Goal: Communication & Community: Share content

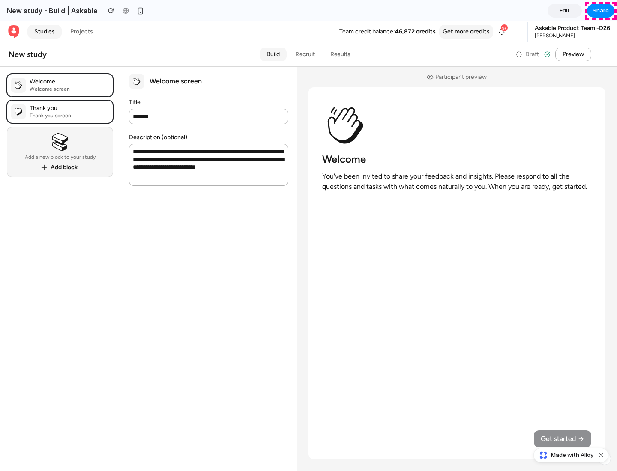
click at [601, 11] on span "Share" at bounding box center [601, 10] width 16 height 9
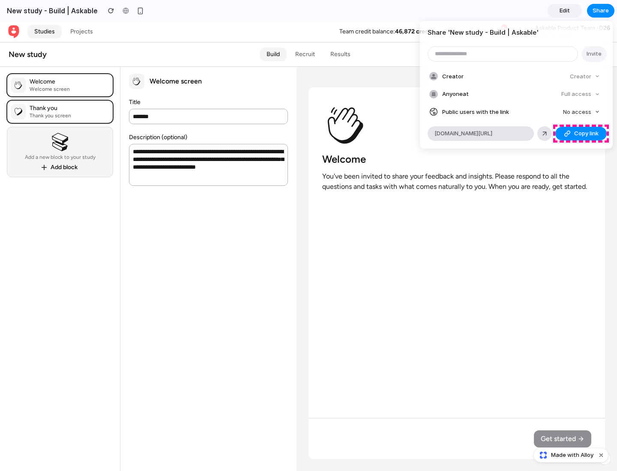
click at [581, 134] on span "Copy link" at bounding box center [586, 133] width 24 height 9
click at [572, 456] on div "Share ' New study - Build | Askable ' Invite Creator Creator Anyone at Full acc…" at bounding box center [308, 235] width 617 height 471
